Goal: Transaction & Acquisition: Purchase product/service

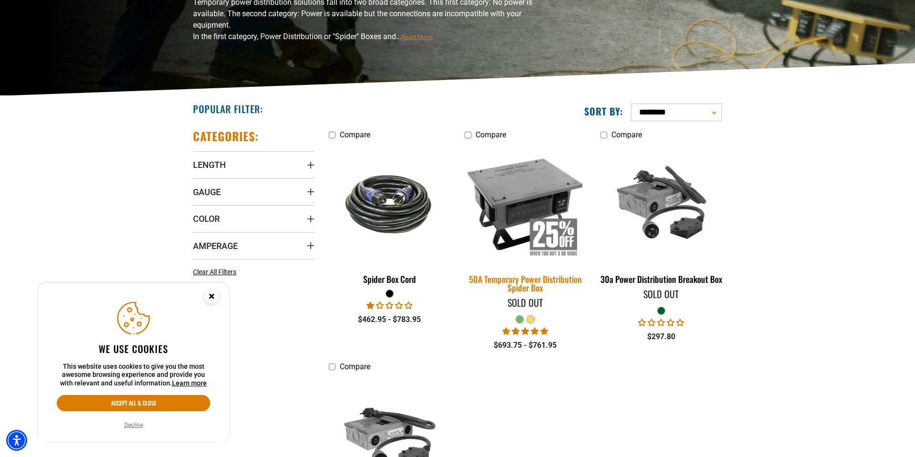
scroll to position [168, 0]
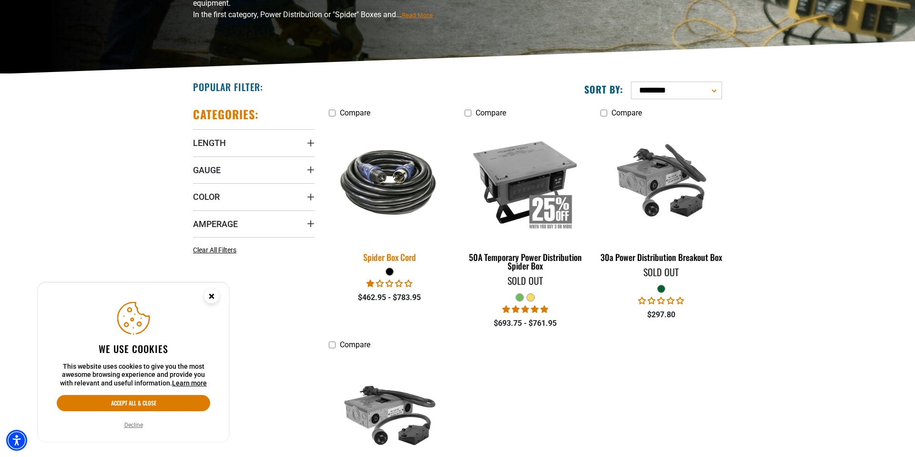
click at [388, 195] on img at bounding box center [389, 182] width 133 height 82
